Goal: Task Accomplishment & Management: Manage account settings

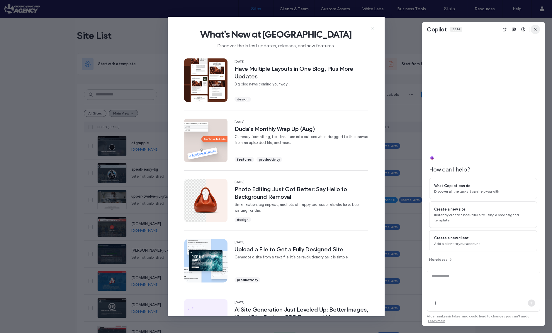
click at [537, 28] on icon "button" at bounding box center [535, 29] width 5 height 5
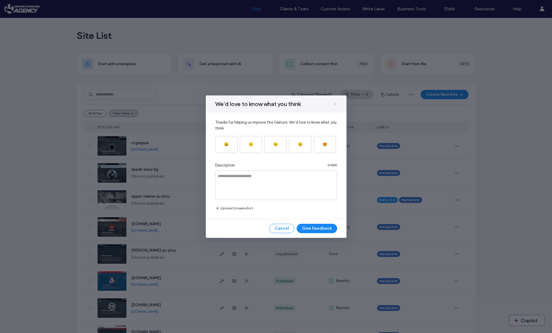
click at [335, 103] on icon at bounding box center [335, 104] width 5 height 5
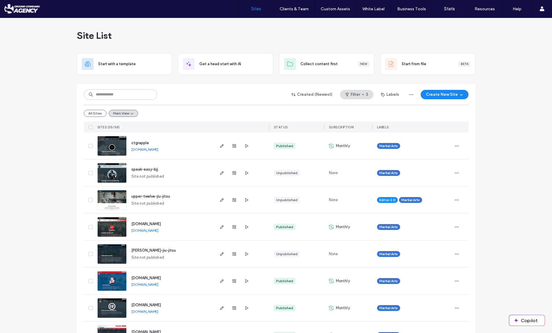
scroll to position [13, 0]
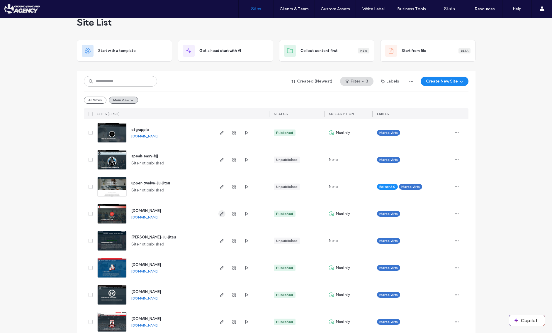
click at [220, 212] on icon "button" at bounding box center [222, 213] width 5 height 5
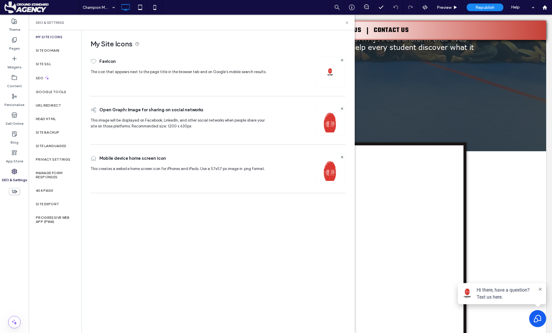
scroll to position [251, 0]
click at [45, 51] on label "Site Domain" at bounding box center [47, 50] width 23 height 4
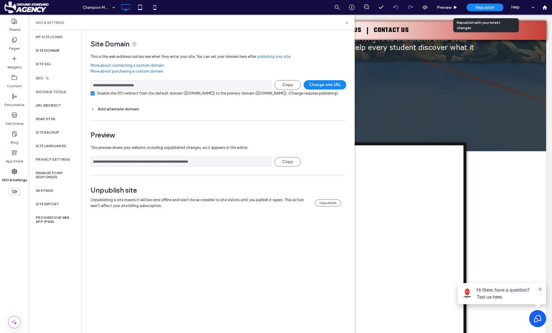
click at [479, 9] on span "Republish" at bounding box center [485, 7] width 19 height 5
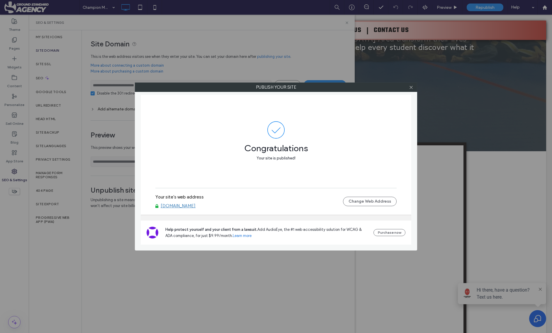
click at [173, 206] on link "[DOMAIN_NAME]" at bounding box center [178, 205] width 35 height 5
click at [372, 200] on button "Change Web Address" at bounding box center [370, 201] width 54 height 9
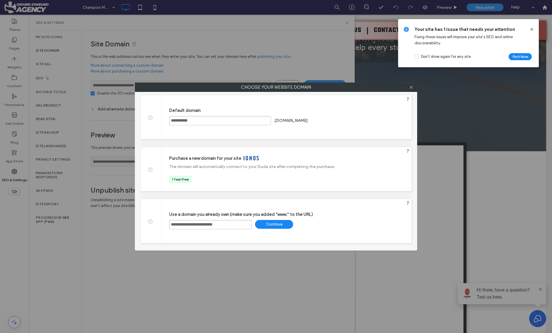
click at [175, 226] on input "**********" at bounding box center [210, 224] width 83 height 9
type input "**********"
click at [278, 223] on div "Continue" at bounding box center [274, 224] width 38 height 9
type input "**********"
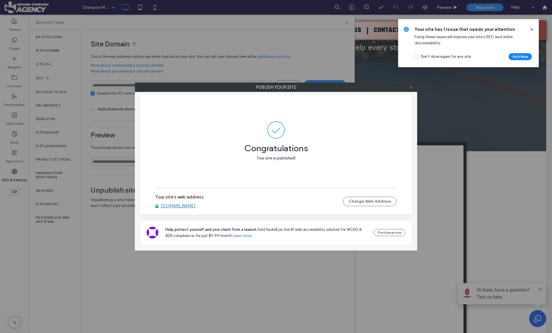
click at [411, 89] on span at bounding box center [411, 87] width 4 height 9
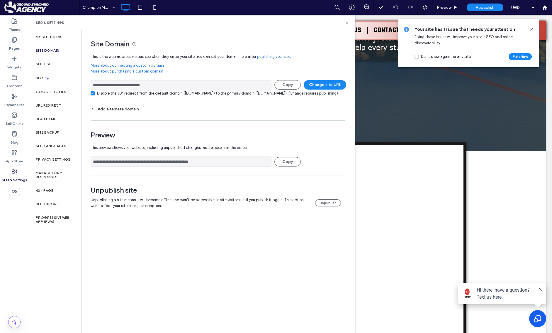
click at [533, 28] on icon at bounding box center [532, 29] width 5 height 5
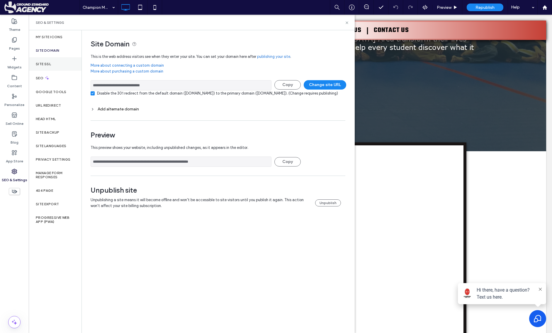
click at [48, 62] on label "Site SSL" at bounding box center [43, 64] width 15 height 4
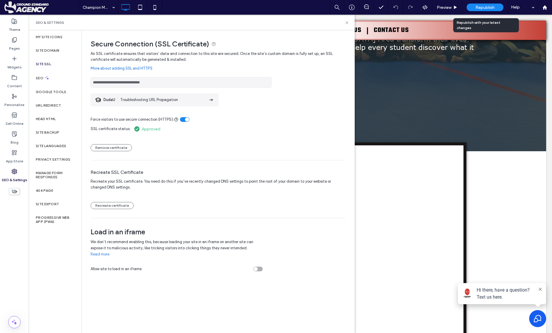
click at [477, 5] on span "Republish" at bounding box center [485, 7] width 19 height 5
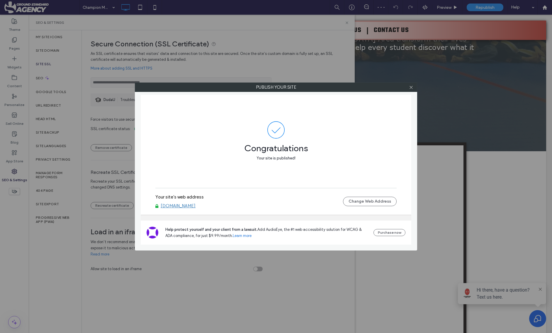
click at [193, 207] on link "www.championmixedmartialarts.com" at bounding box center [178, 205] width 35 height 5
click at [410, 88] on icon at bounding box center [411, 87] width 4 height 4
